Goal: Transaction & Acquisition: Book appointment/travel/reservation

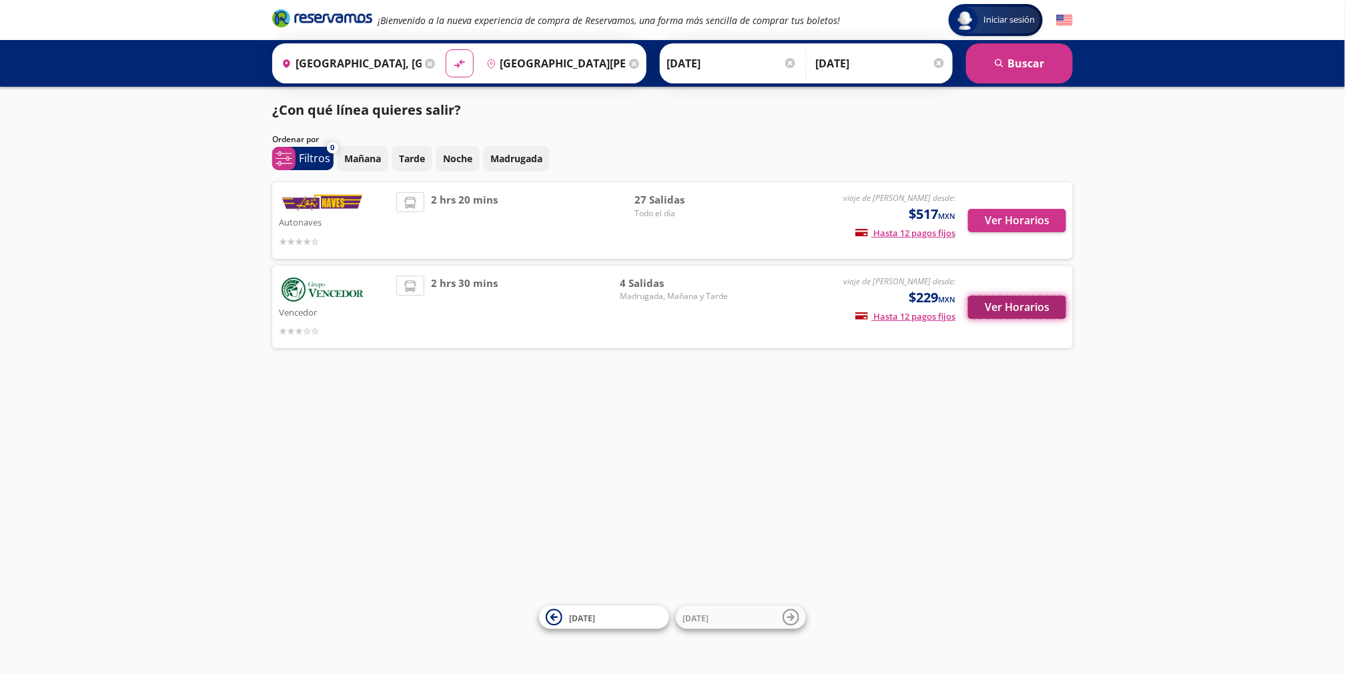
click at [1018, 310] on button "Ver Horarios" at bounding box center [1017, 307] width 98 height 23
click at [1046, 310] on button "Ver Horarios" at bounding box center [1017, 307] width 98 height 23
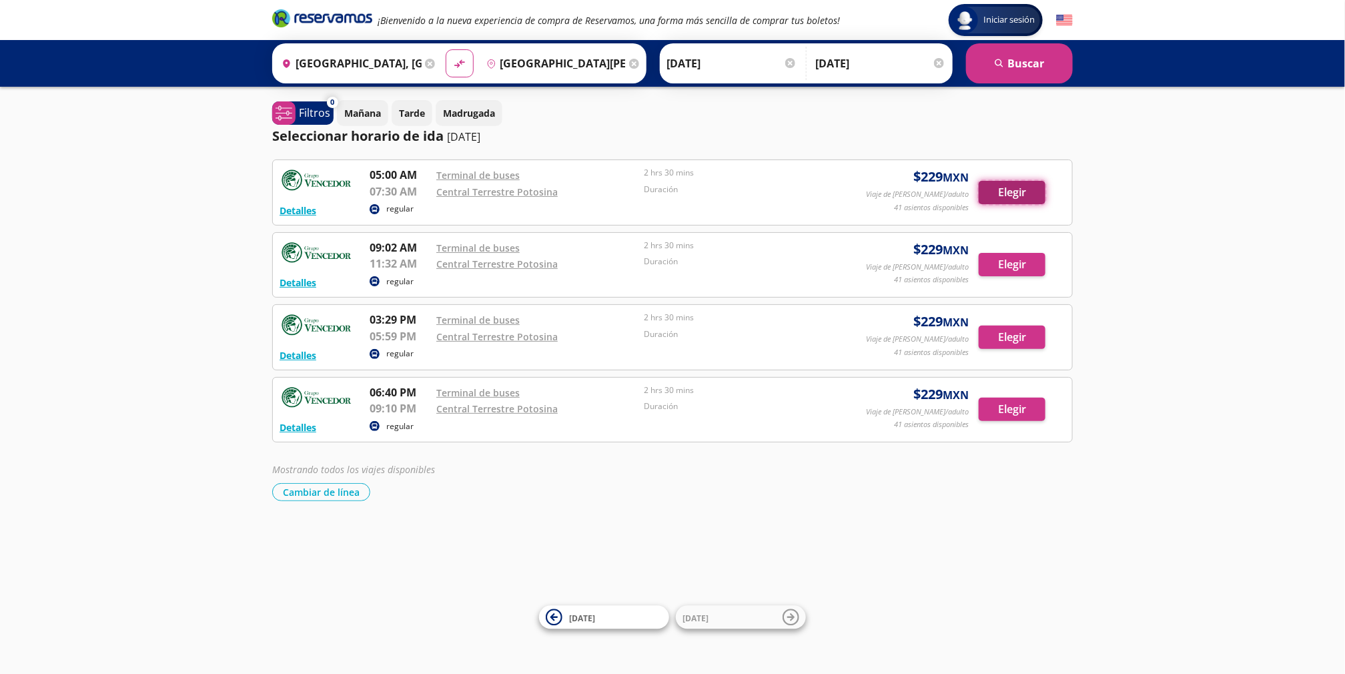
click at [1022, 194] on button "Elegir" at bounding box center [1012, 192] width 67 height 23
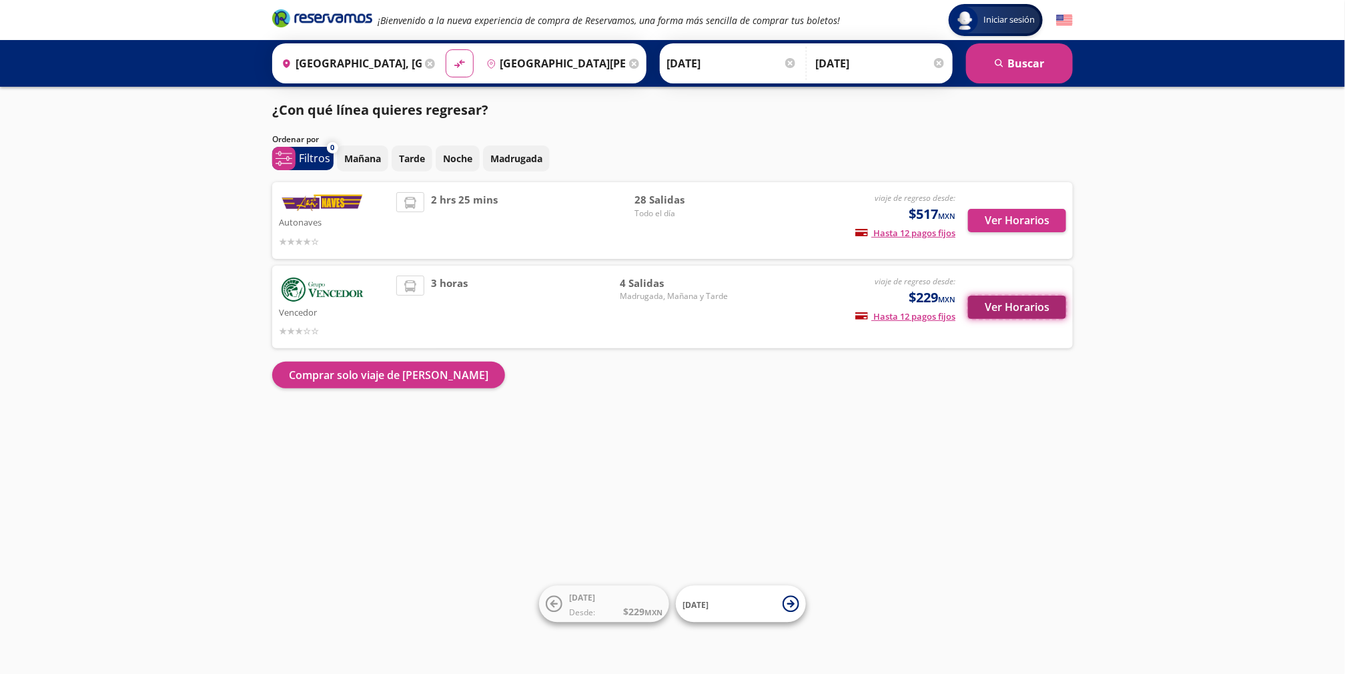
click at [988, 312] on button "Ver Horarios" at bounding box center [1017, 307] width 98 height 23
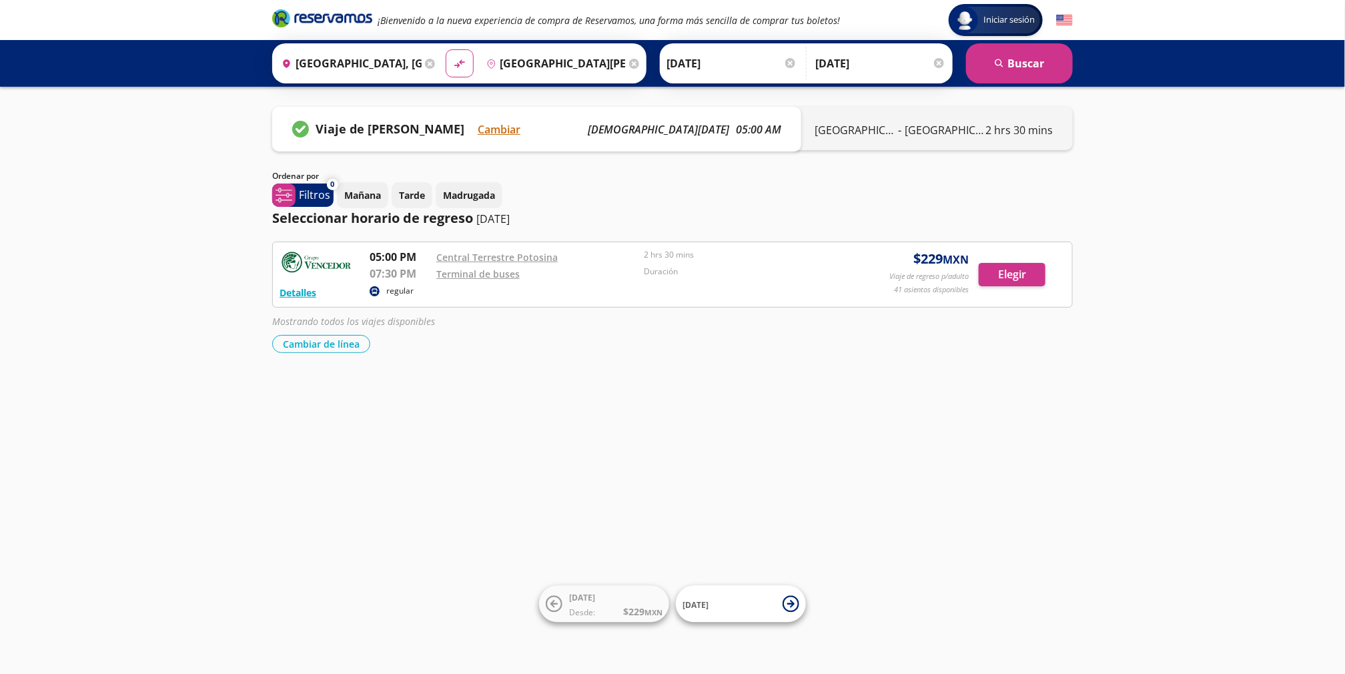
click at [343, 292] on div "Detalles" at bounding box center [320, 292] width 80 height 16
click at [301, 296] on button "Detalles" at bounding box center [298, 293] width 37 height 14
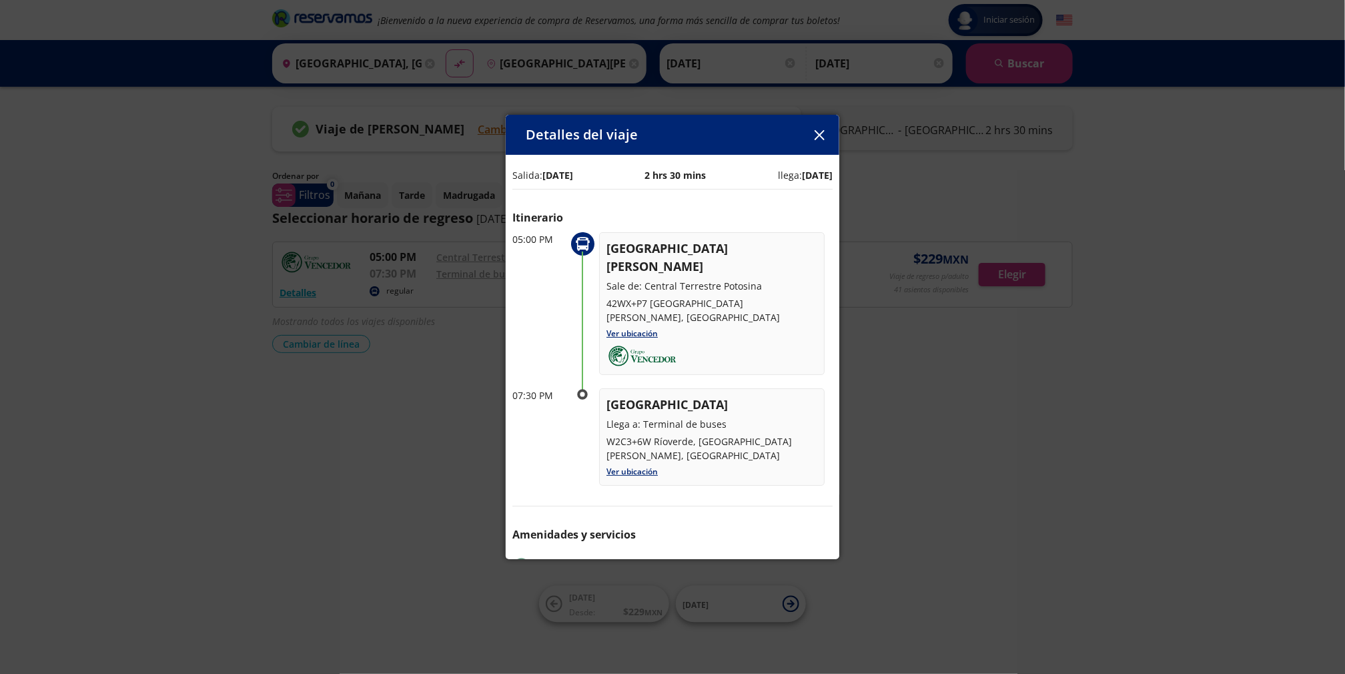
drag, startPoint x: 584, startPoint y: 356, endPoint x: 595, endPoint y: 414, distance: 59.2
click at [595, 421] on div at bounding box center [582, 436] width 33 height 97
click at [817, 133] on icon "button" at bounding box center [820, 135] width 10 height 10
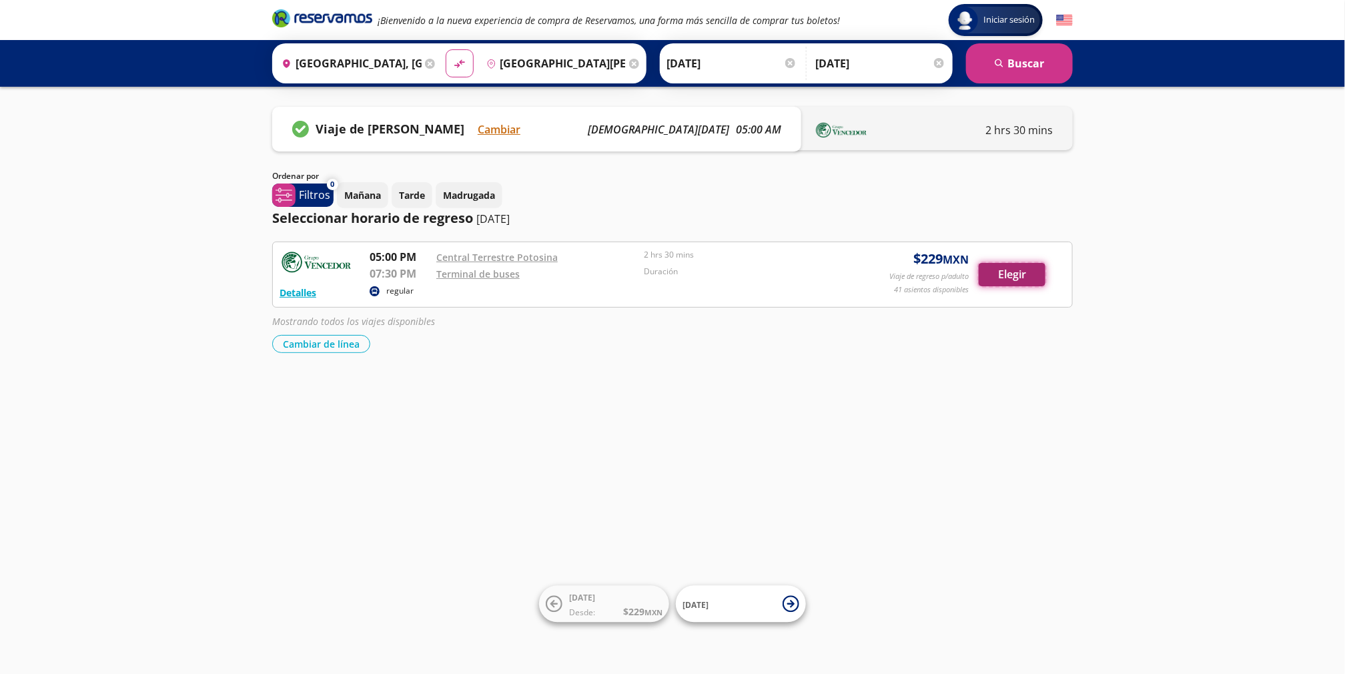
click at [988, 272] on button "Elegir" at bounding box center [1012, 274] width 67 height 23
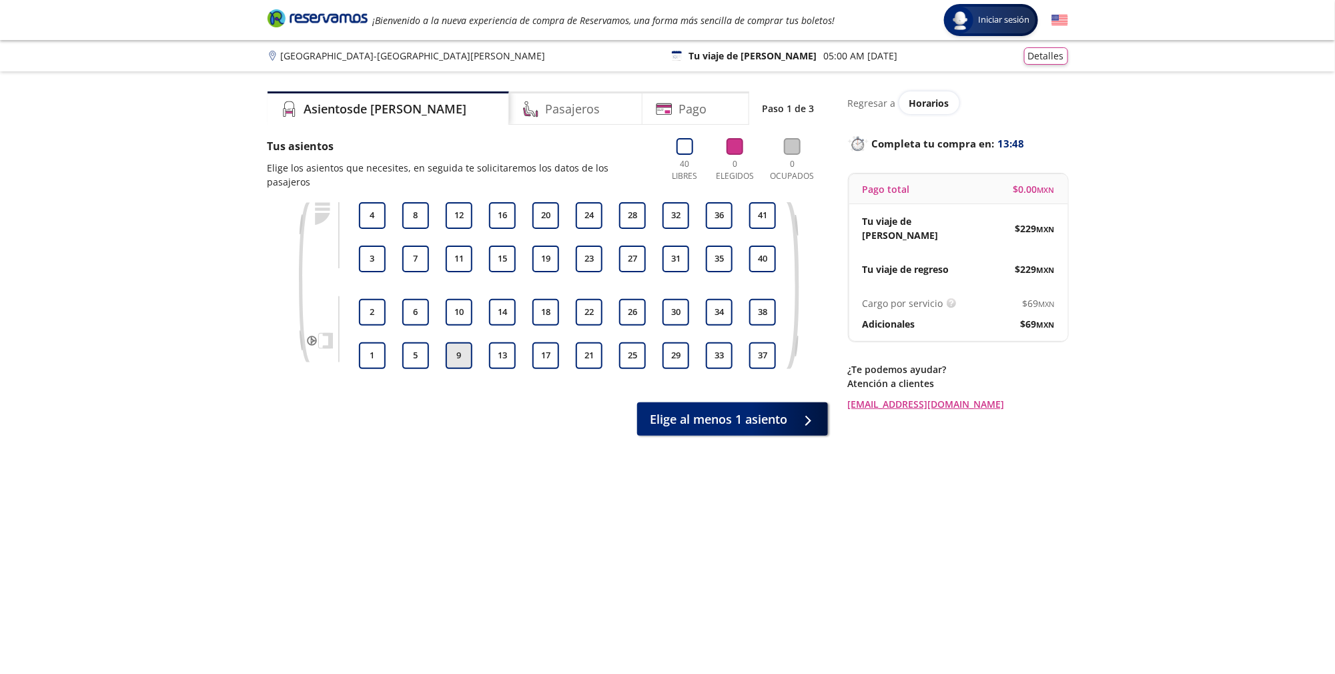
click at [458, 342] on button "9" at bounding box center [459, 355] width 27 height 27
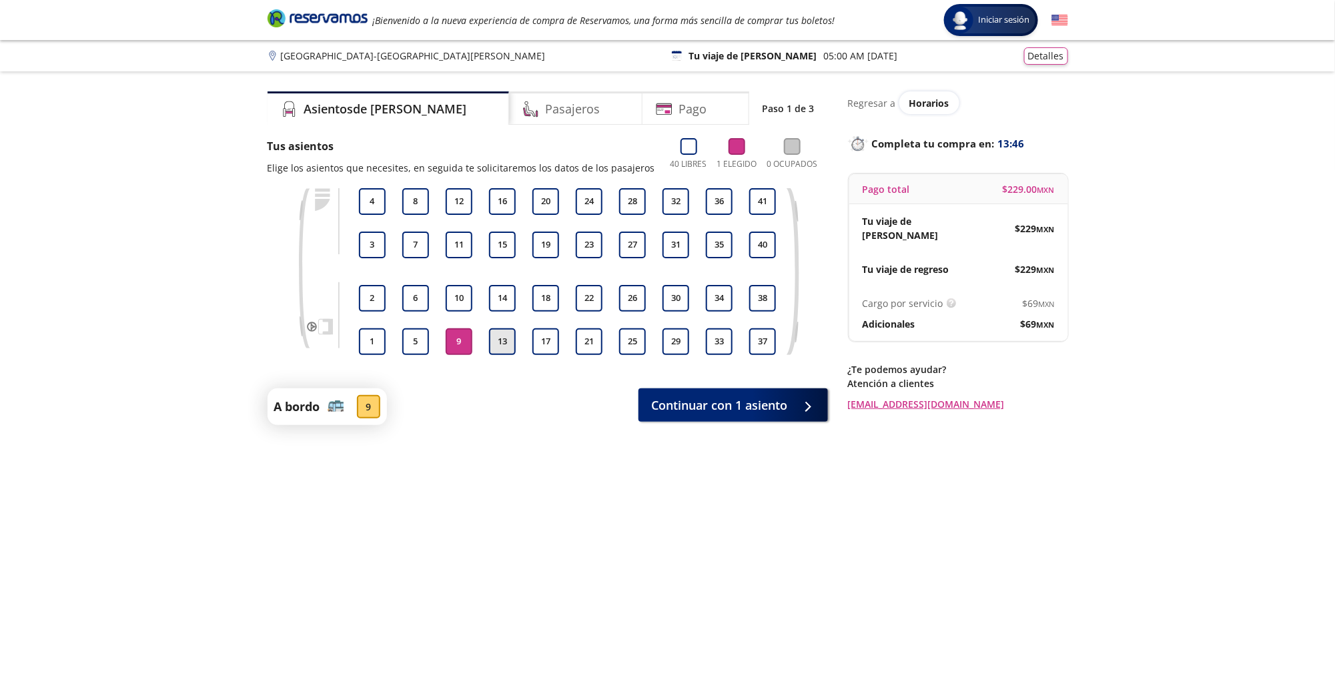
click at [495, 342] on button "13" at bounding box center [502, 341] width 27 height 27
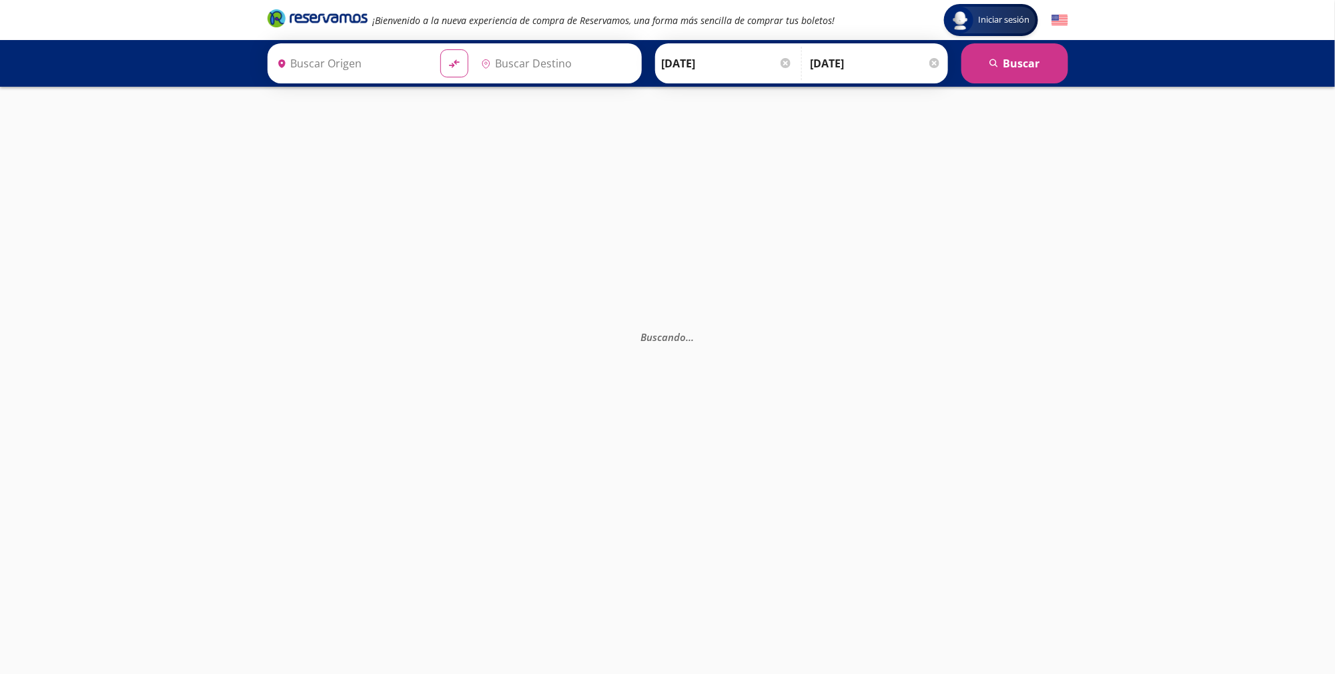
type input "[GEOGRAPHIC_DATA][PERSON_NAME], [GEOGRAPHIC_DATA][PERSON_NAME]"
type input "[GEOGRAPHIC_DATA], [GEOGRAPHIC_DATA][PERSON_NAME]"
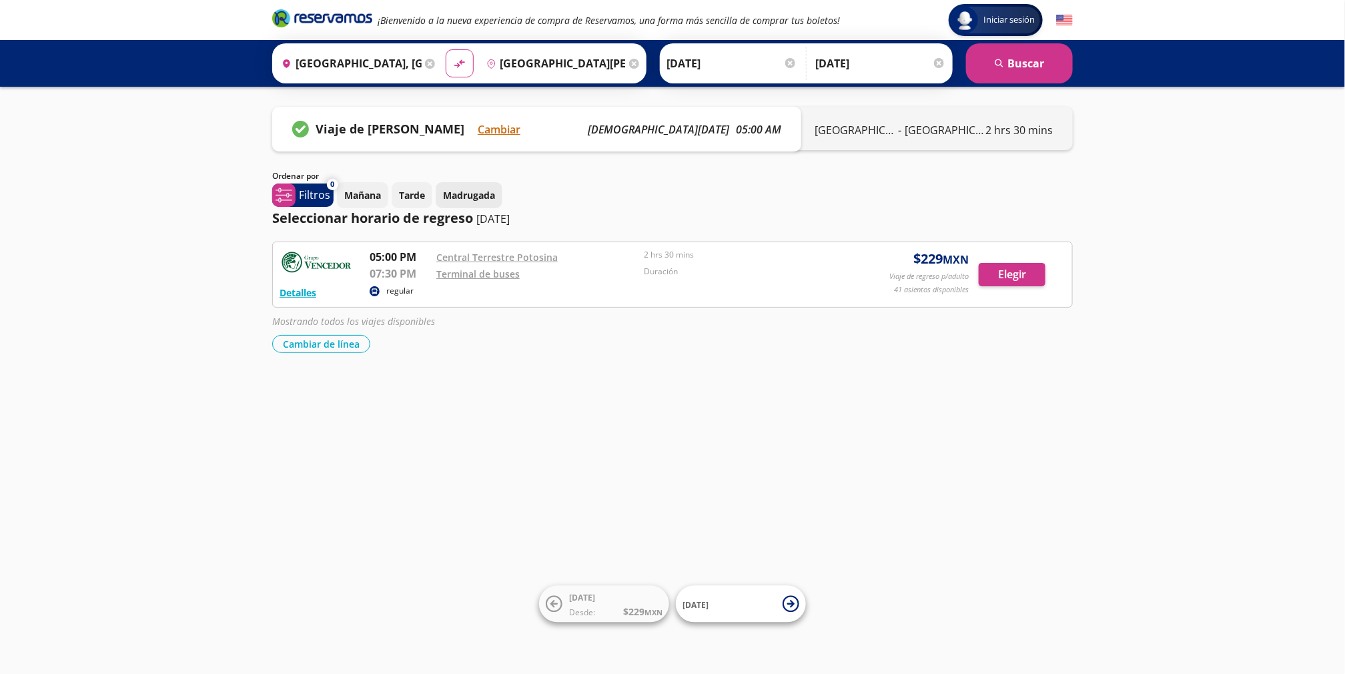
click at [481, 200] on p "Madrugada" at bounding box center [469, 195] width 52 height 14
